Goal: Task Accomplishment & Management: Use online tool/utility

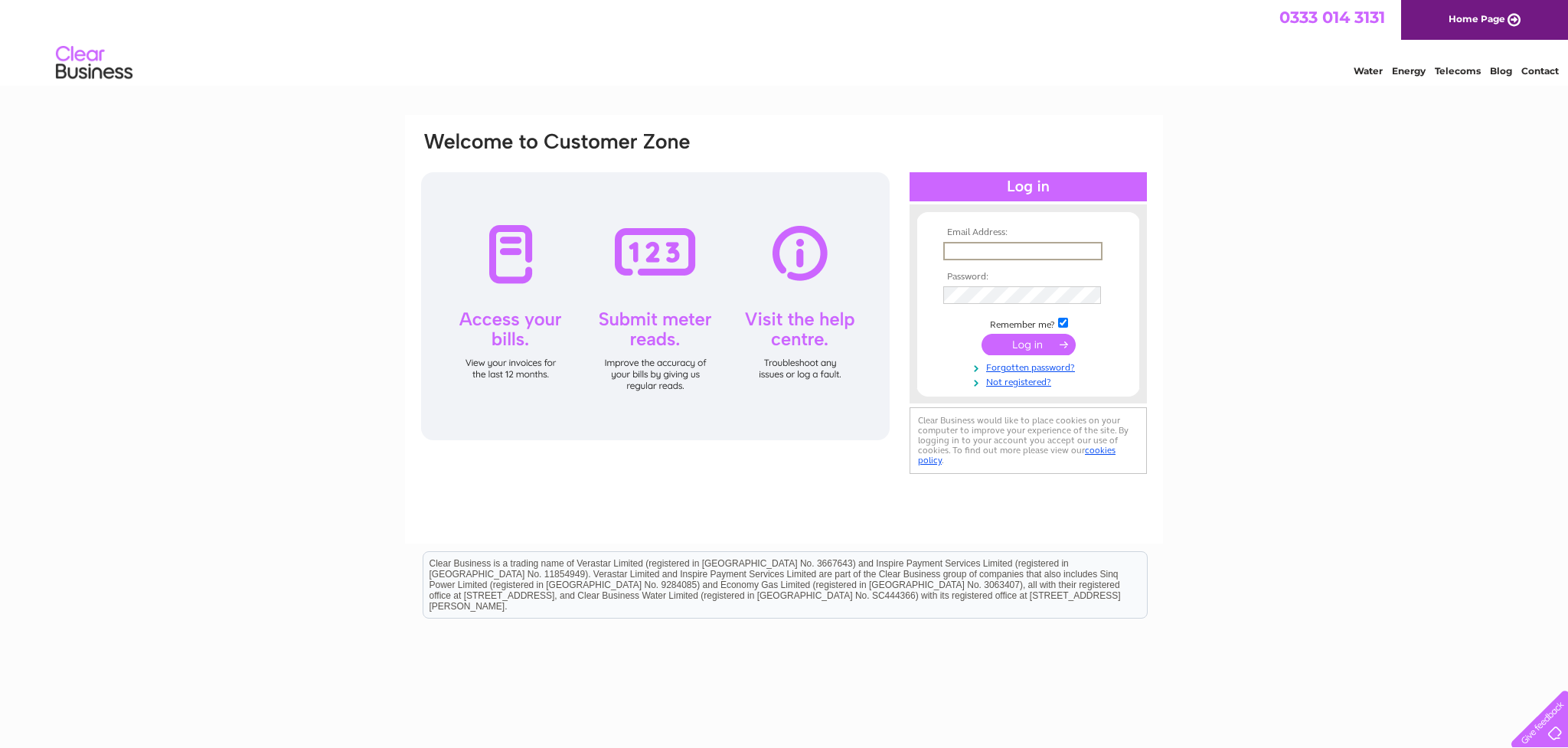
type input "[EMAIL_ADDRESS][DOMAIN_NAME]"
click at [1017, 343] on input "submit" at bounding box center [1029, 343] width 94 height 22
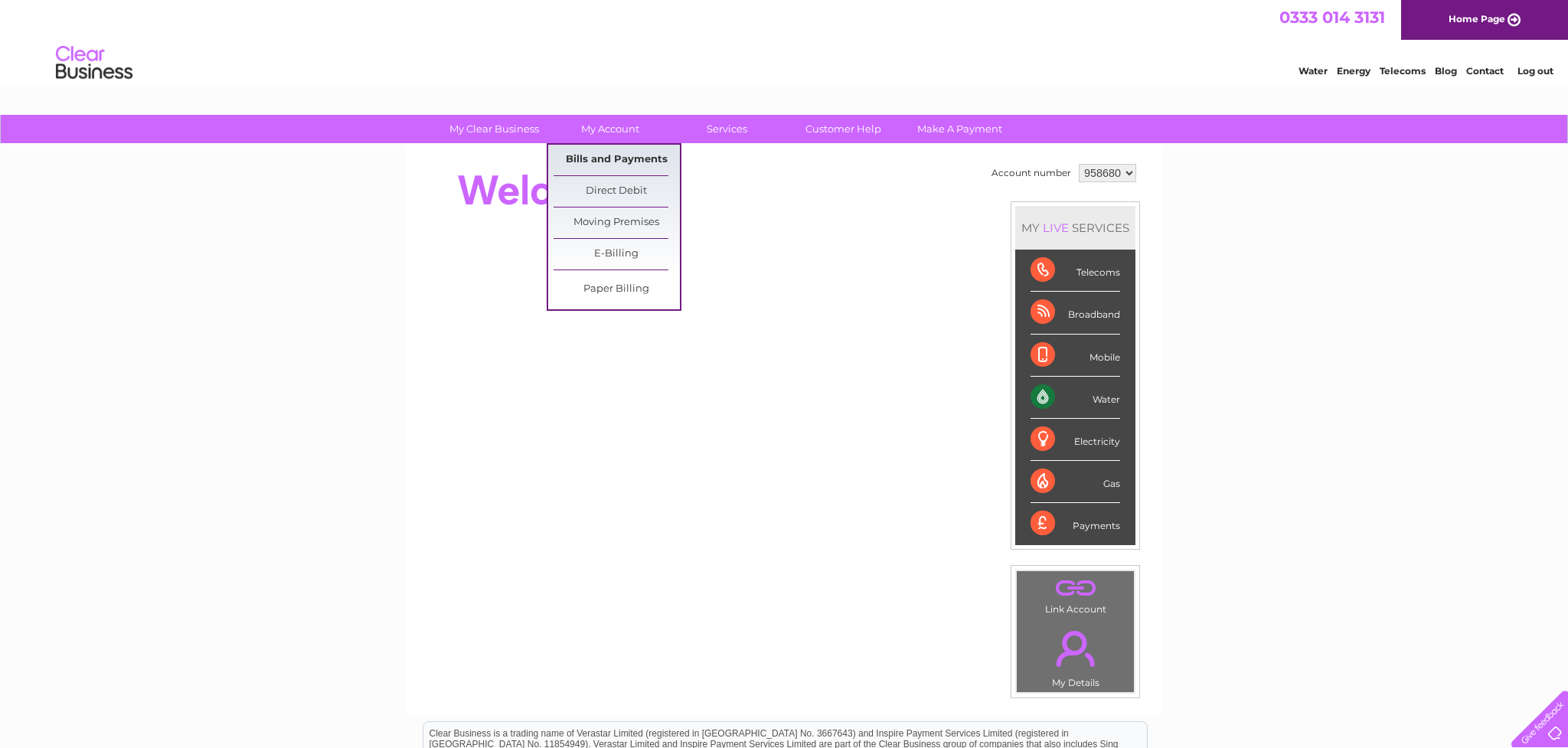
scroll to position [1, 0]
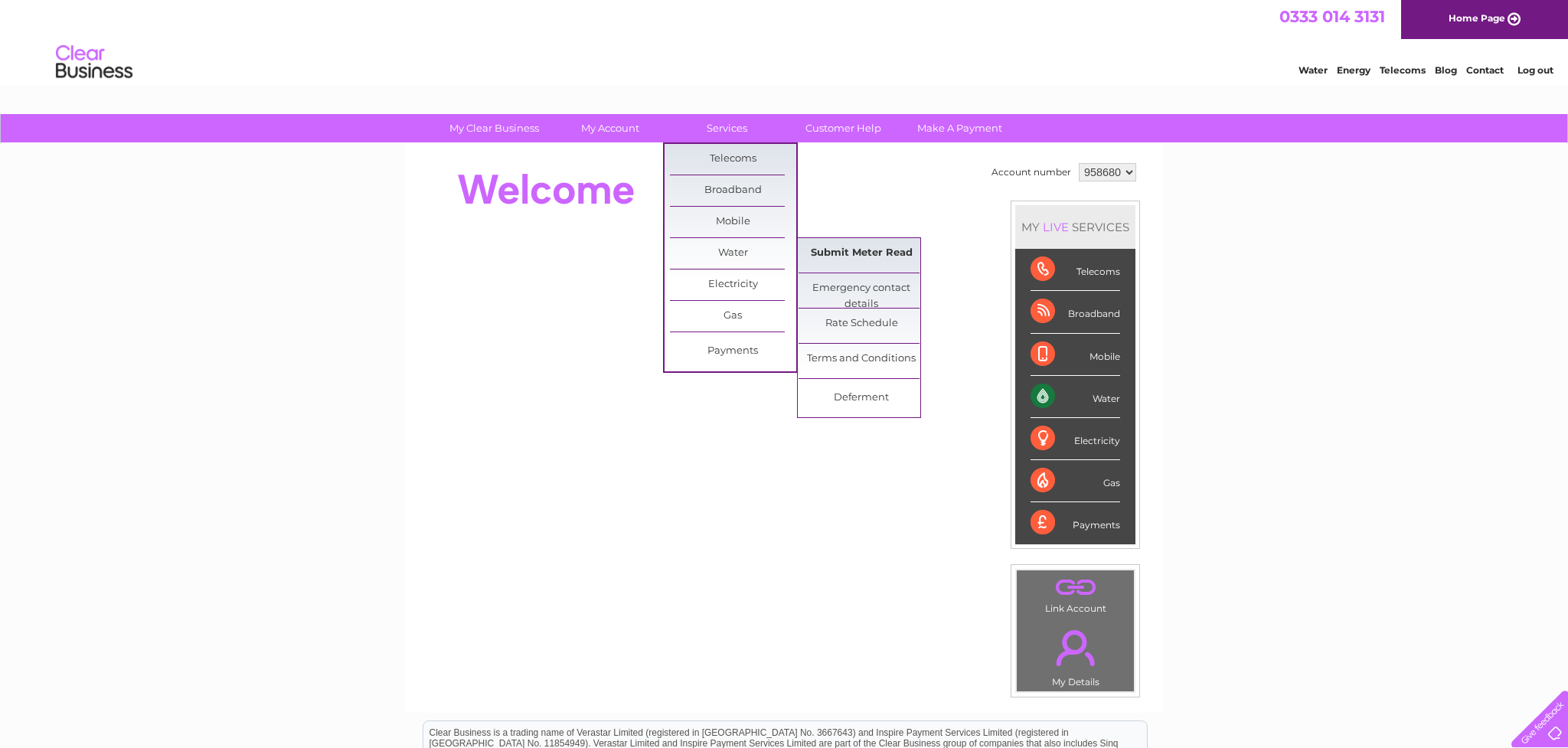
click at [860, 253] on link "Submit Meter Read" at bounding box center [861, 253] width 126 height 30
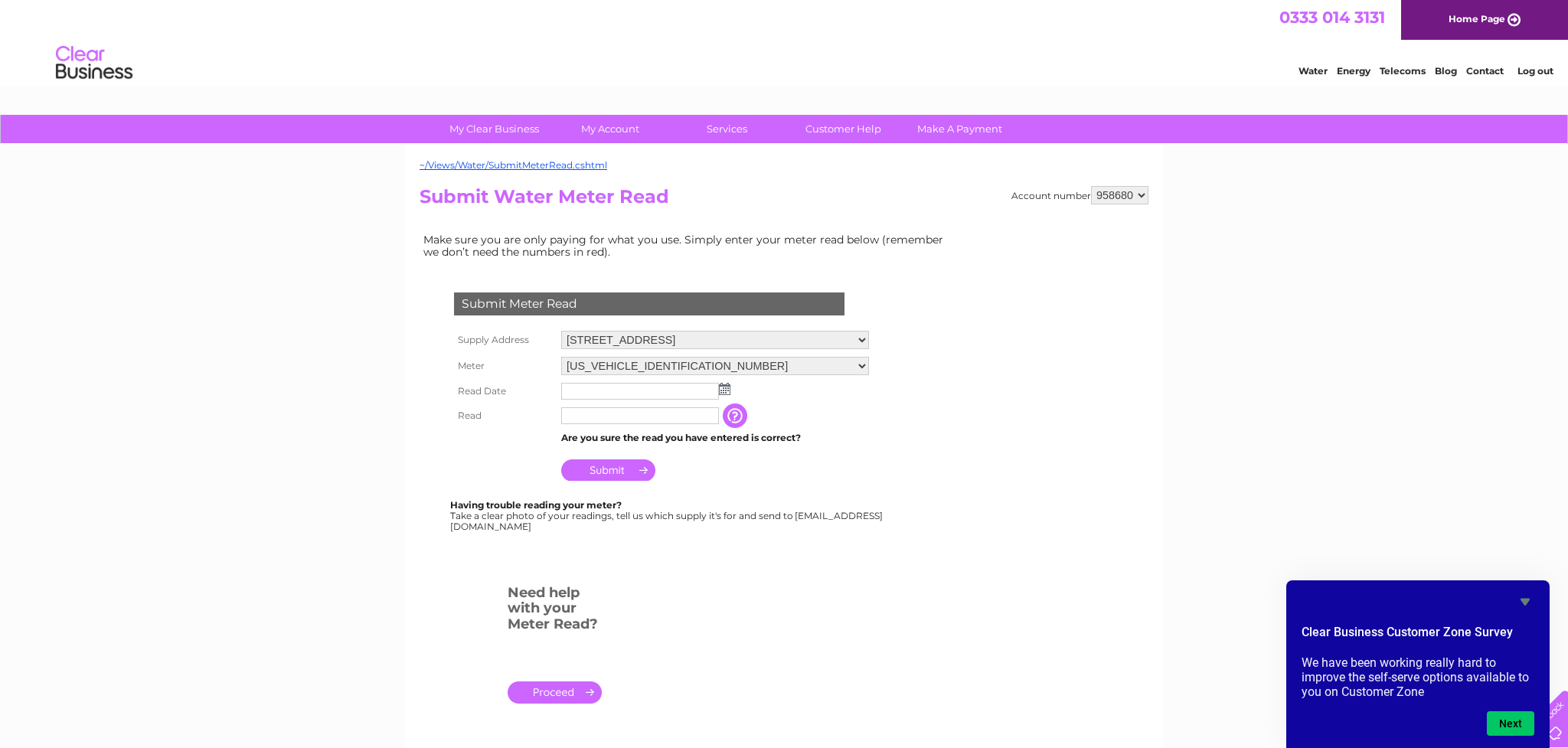
scroll to position [-1, 0]
click at [726, 385] on img at bounding box center [725, 389] width 11 height 12
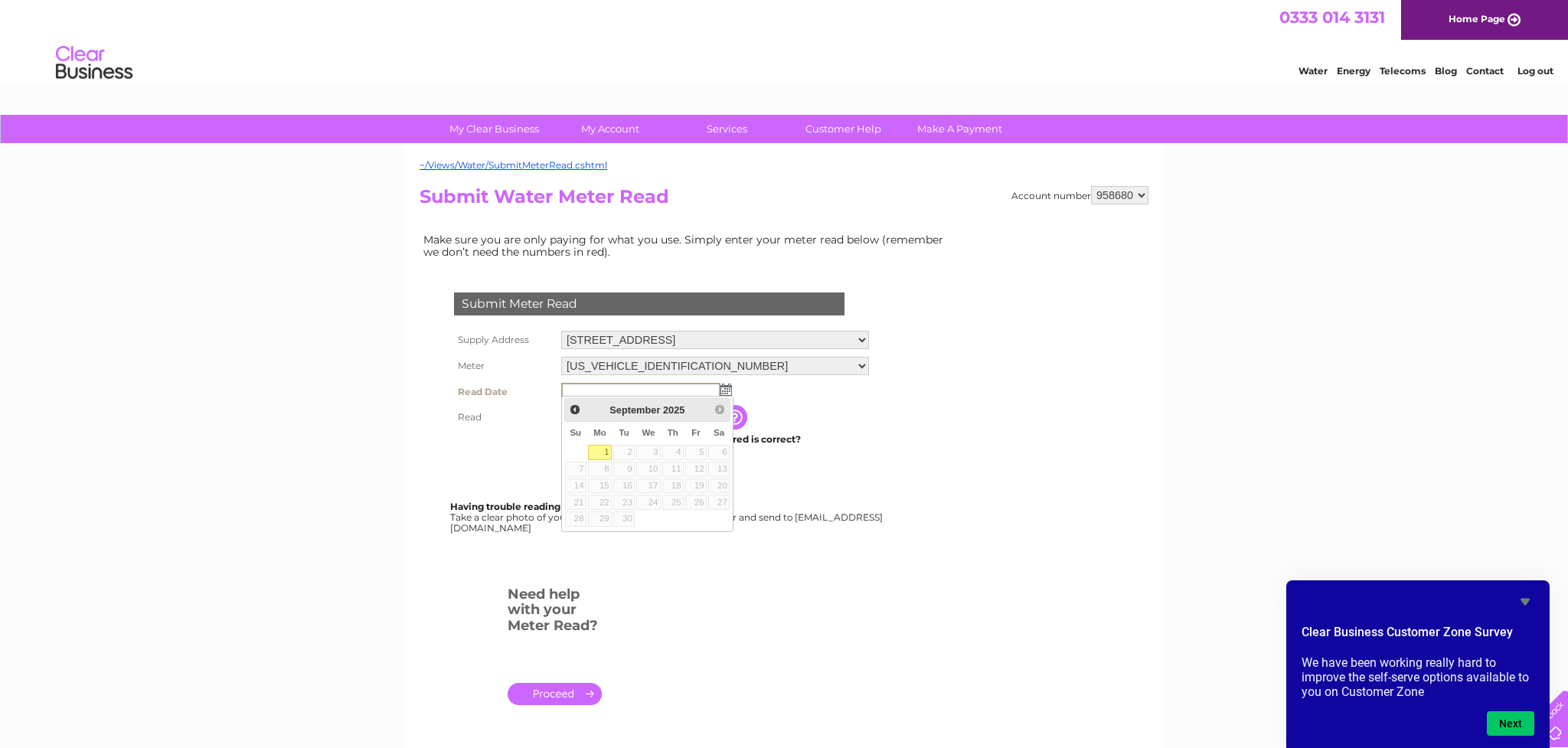
click at [601, 451] on link "1" at bounding box center [600, 452] width 24 height 15
type input "2025/09/01"
click at [585, 411] on input "text" at bounding box center [640, 415] width 158 height 17
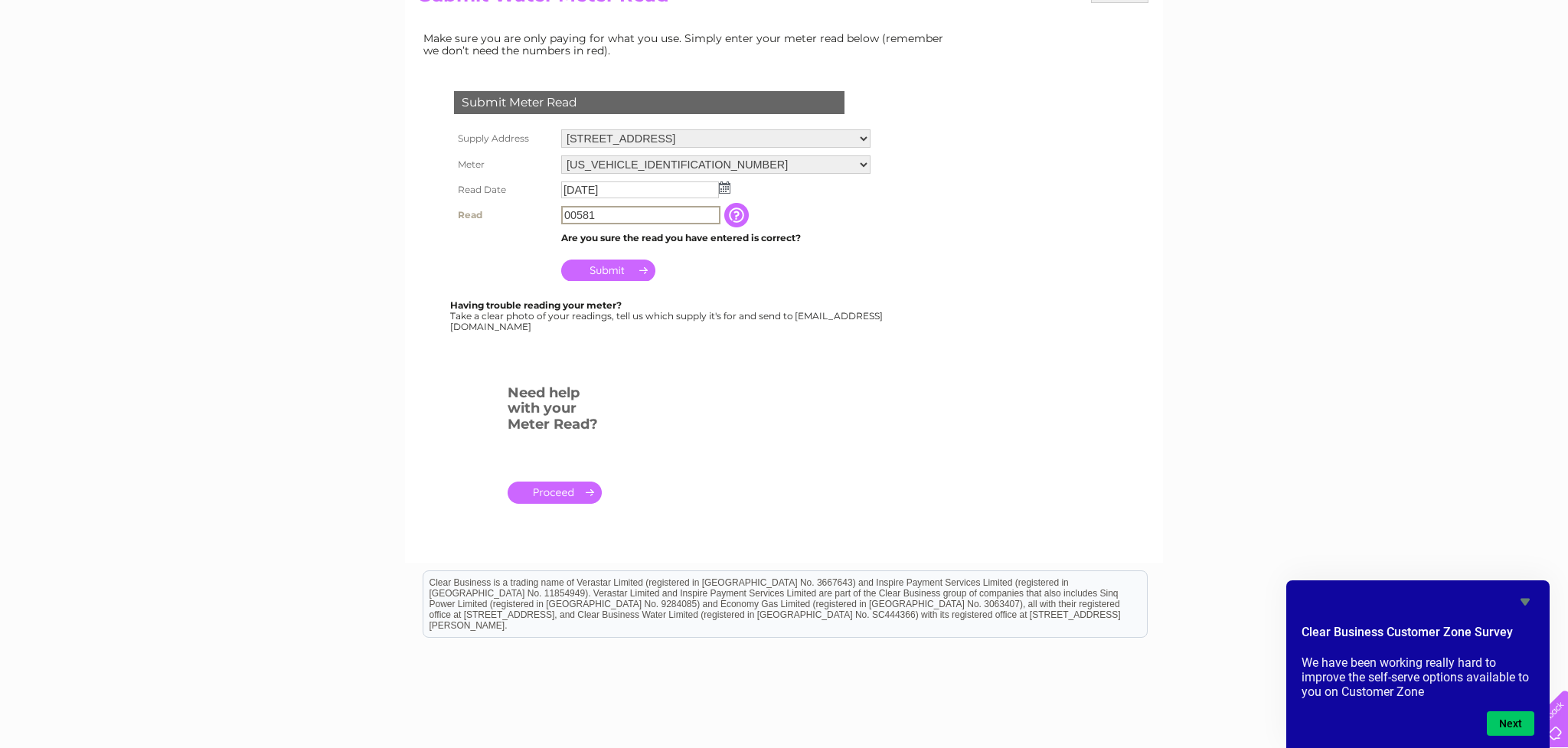
scroll to position [202, 0]
type input "00581"
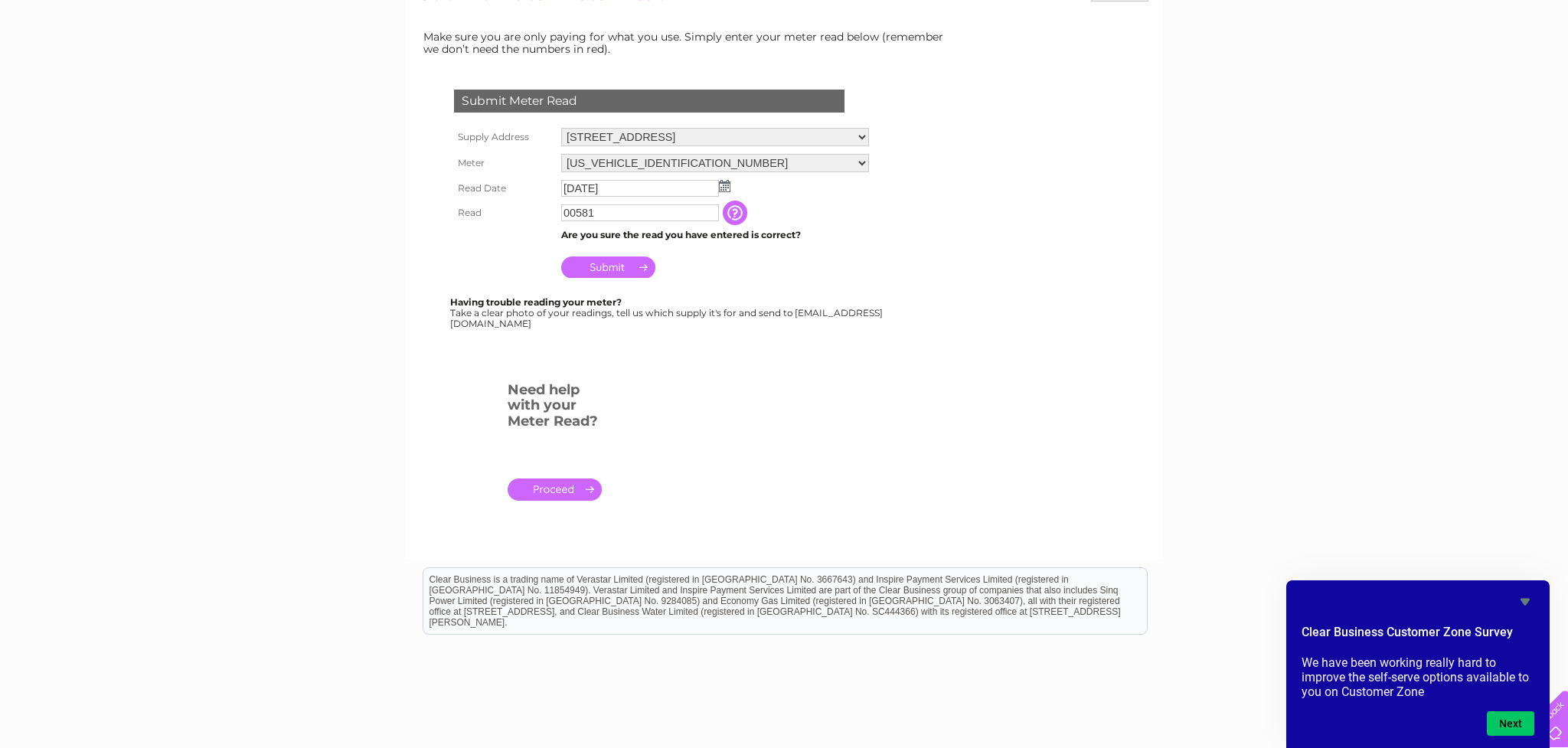
click at [603, 264] on input "Submit" at bounding box center [608, 267] width 94 height 22
